Goal: Communication & Community: Answer question/provide support

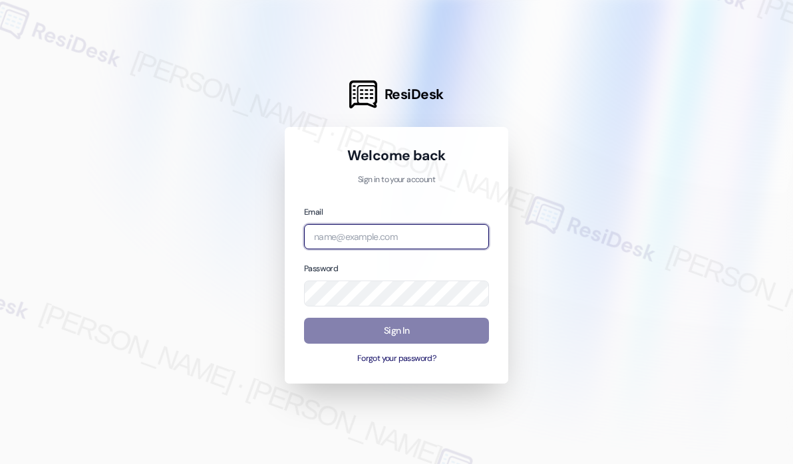
click at [346, 238] on input "email" at bounding box center [396, 237] width 185 height 26
click at [0, 464] on com-1password-button at bounding box center [0, 464] width 0 height 0
click at [381, 243] on input "email" at bounding box center [396, 237] width 185 height 26
type input "automated-surveys-haven_residential-[PERSON_NAME].roles@haven_[DOMAIN_NAME]"
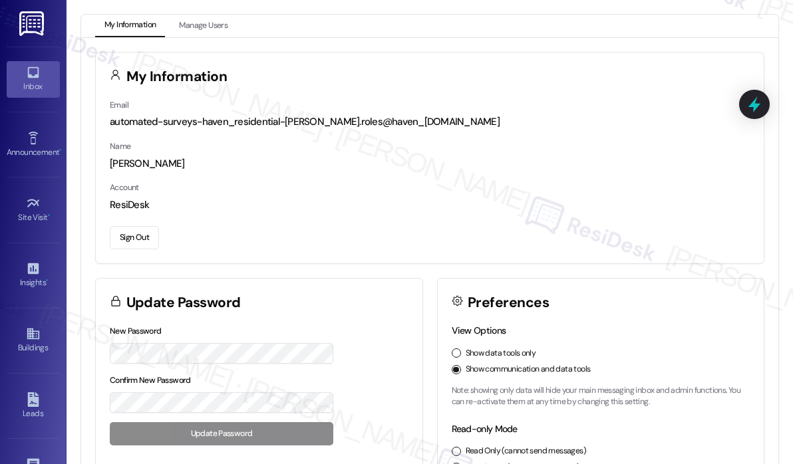
click at [37, 86] on div "Inbox" at bounding box center [33, 86] width 67 height 13
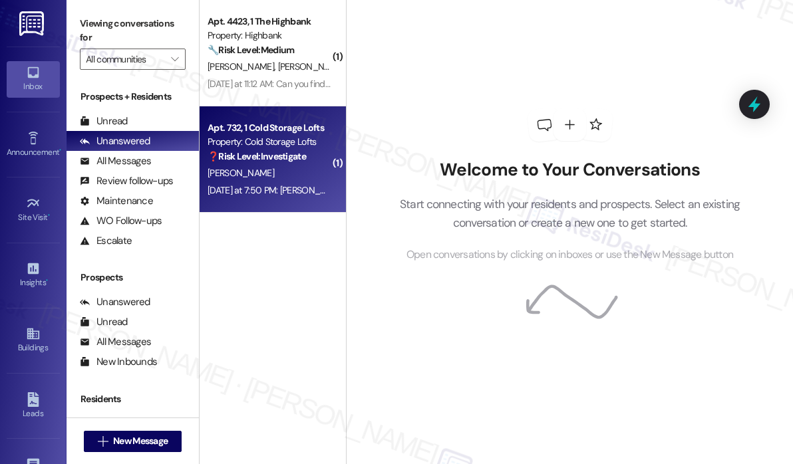
click at [299, 158] on strong "❓ Risk Level: Investigate" at bounding box center [257, 156] width 98 height 12
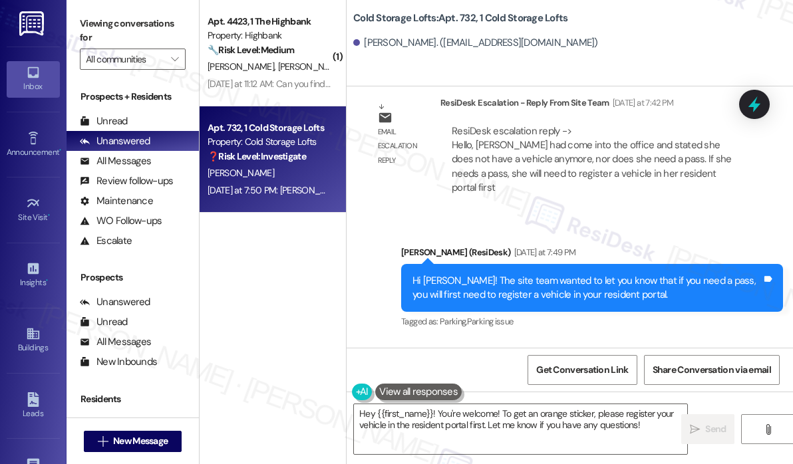
scroll to position [14724, 0]
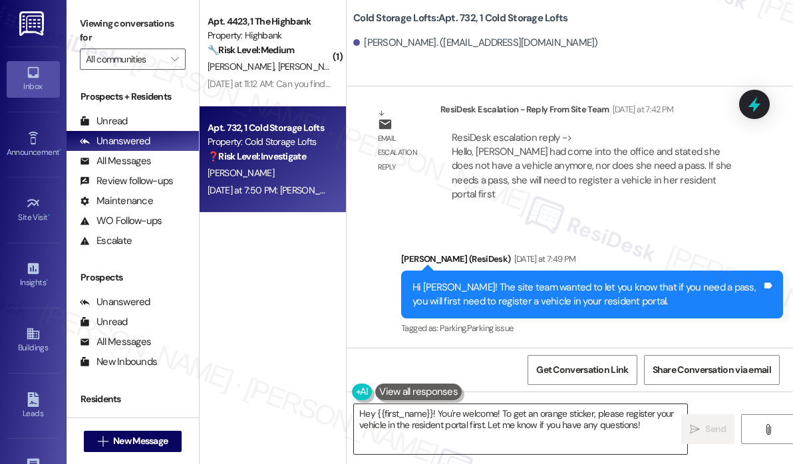
click at [436, 415] on textarea "Hey {{first_name}}! You're welcome! To get an orange sticker, please register y…" at bounding box center [520, 430] width 333 height 50
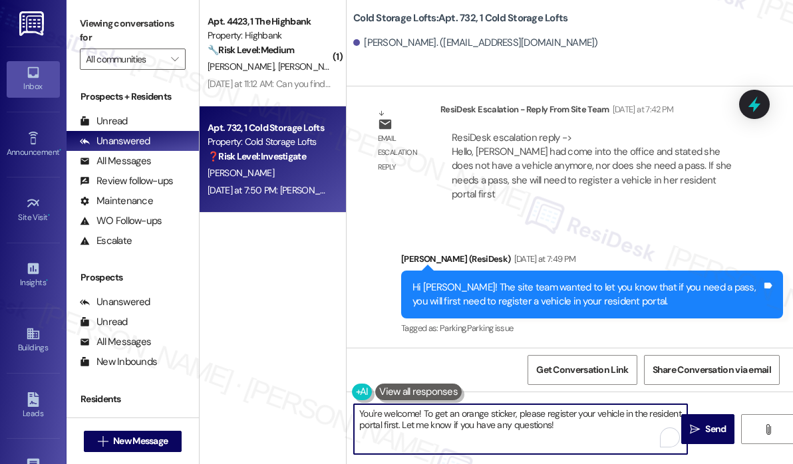
drag, startPoint x: 424, startPoint y: 415, endPoint x: 570, endPoint y: 456, distance: 152.3
click at [570, 456] on div "You're welcome! To get an orange sticker, please register your vehicle in the r…" at bounding box center [570, 442] width 446 height 100
type textarea "You're welcome!"
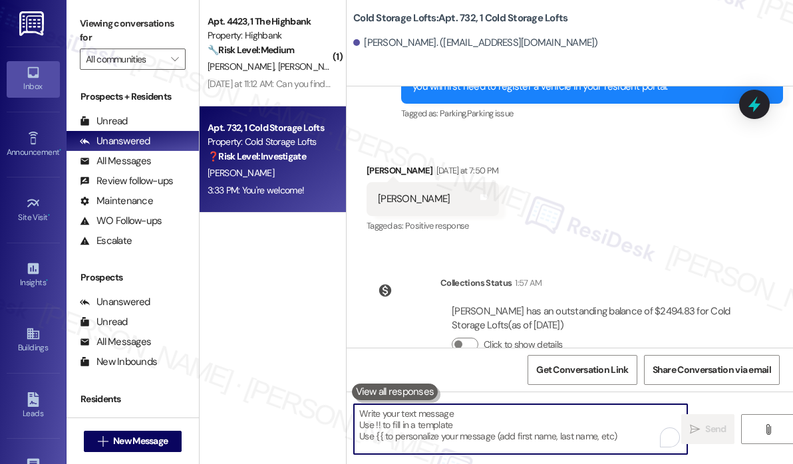
scroll to position [14950, 0]
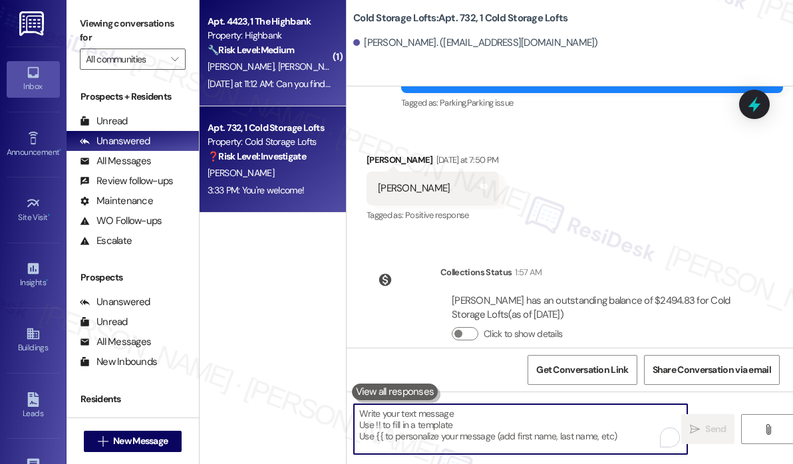
click at [200, 59] on div "Apt. 4423, 1 The Highbank Property: Highbank 🔧 Risk Level: Medium The resident …" at bounding box center [273, 53] width 146 height 106
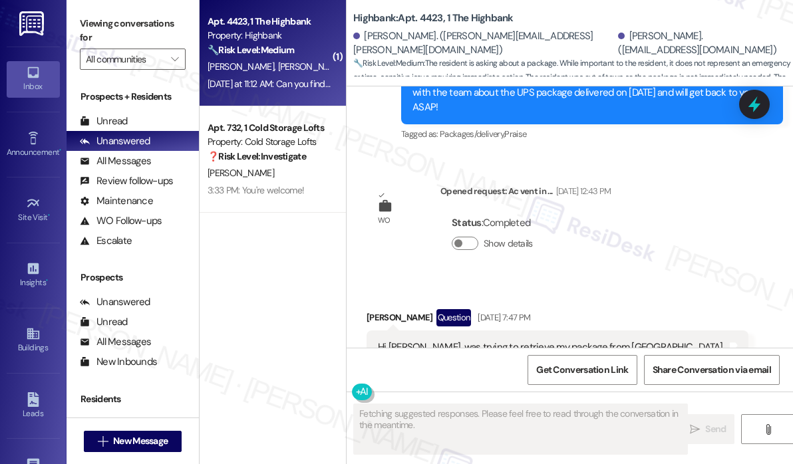
scroll to position [8395, 0]
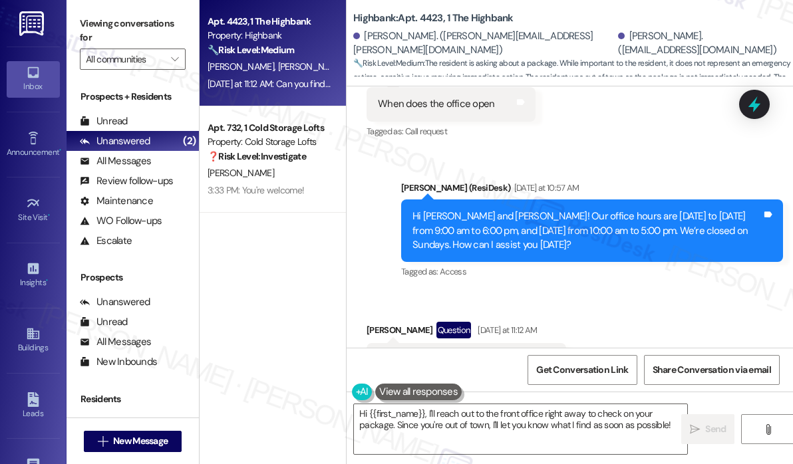
drag, startPoint x: 725, startPoint y: 291, endPoint x: 726, endPoint y: 284, distance: 7.4
click at [726, 292] on div "Received via SMS [PERSON_NAME] Question [DATE] at 11:12 AM Can you find out if …" at bounding box center [570, 349] width 446 height 115
click at [687, 233] on div "Sent via SMS [PERSON_NAME] (ResiDesk) [DATE] at 10:57 AM Hi [PERSON_NAME] and […" at bounding box center [592, 231] width 402 height 121
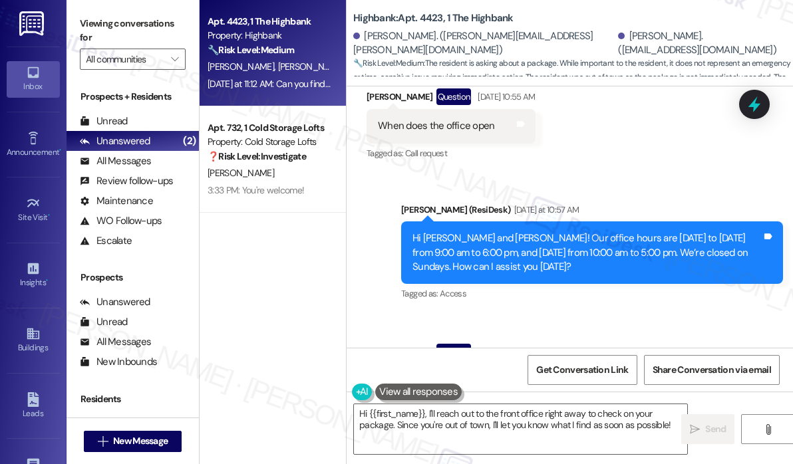
scroll to position [8395, 0]
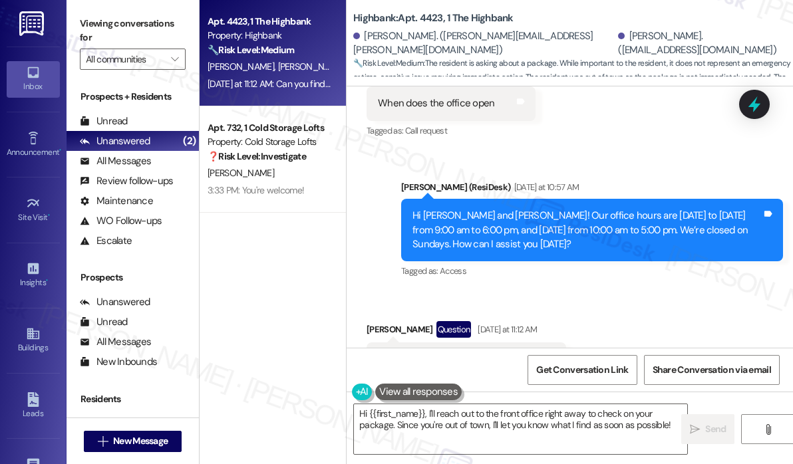
click at [473, 353] on div "Can you find out if they got my package" at bounding box center [461, 360] width 167 height 14
copy div "Can you find out if they got my package Tags and notes"
click at [514, 428] on textarea "Hi {{first_name}}, I'll reach out to the front office right away to check on yo…" at bounding box center [520, 430] width 333 height 50
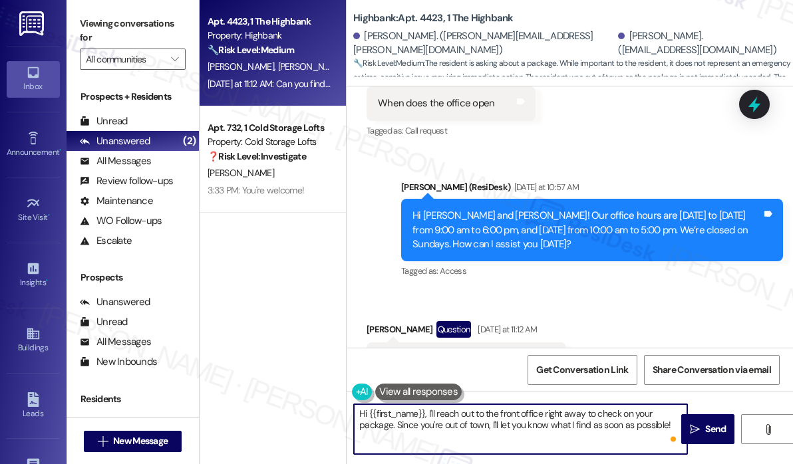
drag, startPoint x: 427, startPoint y: 412, endPoint x: 675, endPoint y: 437, distance: 249.5
click at [675, 437] on div "Hi {{first_name}}, I'll reach out to the front office right away to check on yo…" at bounding box center [520, 429] width 335 height 51
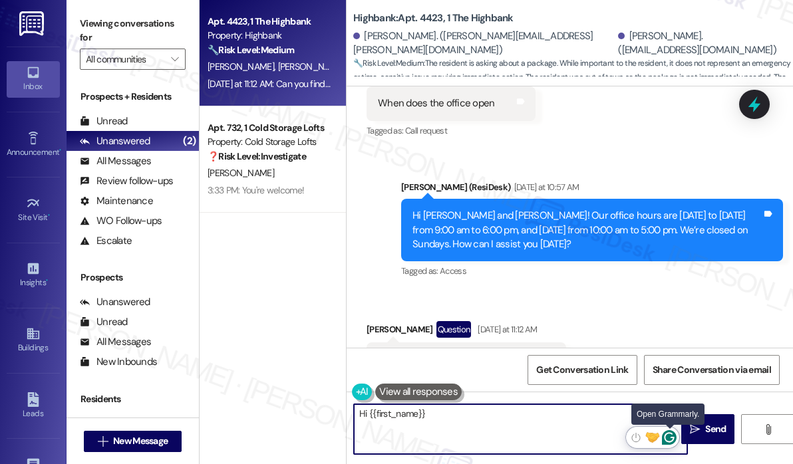
paste textarea "Thanks for checking in — can you tell me when you were expecting the package an…"
type textarea "Thanks for checking in — can you tell me when you were expecting the package an…"
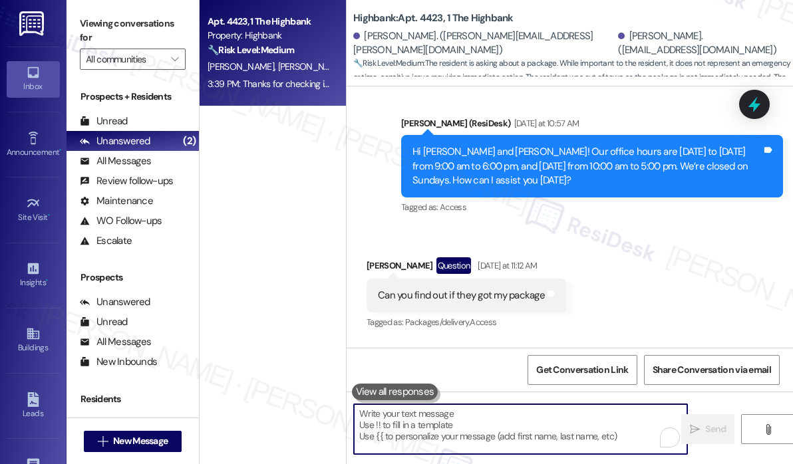
scroll to position [8502, 0]
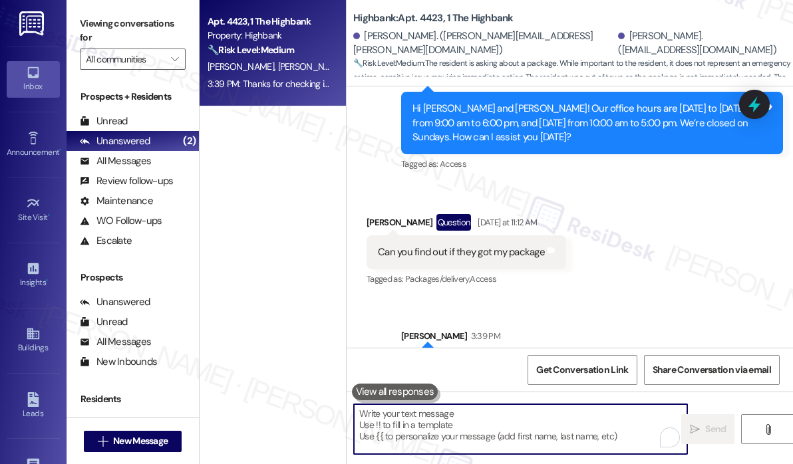
click at [279, 153] on div "Apt. 4423, 1 The Highbank Property: Highbank 🔧 Risk Level: Medium The resident …" at bounding box center [273, 185] width 146 height 370
